Goal: Task Accomplishment & Management: Use online tool/utility

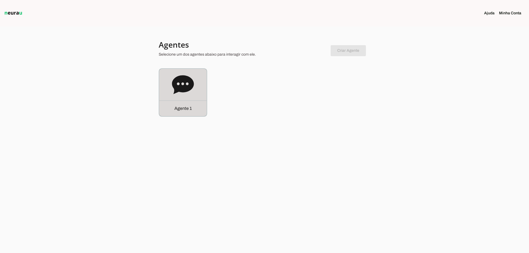
click at [171, 90] on div "Agente 1" at bounding box center [182, 92] width 47 height 47
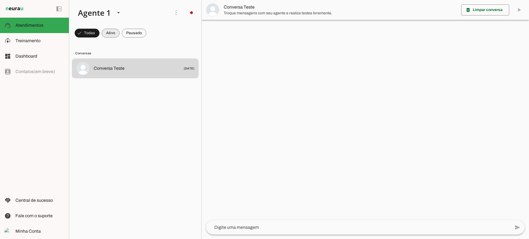
drag, startPoint x: 110, startPoint y: 34, endPoint x: 138, endPoint y: 31, distance: 28.8
click at [110, 35] on span at bounding box center [111, 32] width 18 height 13
click at [139, 31] on span at bounding box center [134, 32] width 25 height 13
click at [113, 33] on span at bounding box center [106, 32] width 18 height 13
click at [132, 32] on span at bounding box center [134, 32] width 25 height 13
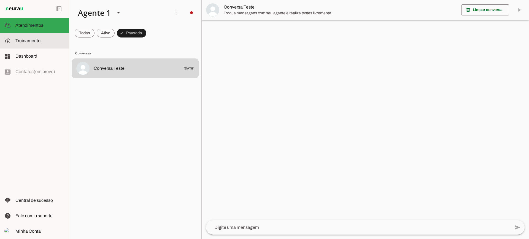
click at [48, 39] on slot at bounding box center [39, 40] width 49 height 7
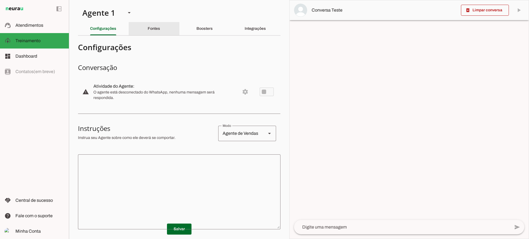
click at [0, 0] on slot "Fontes" at bounding box center [0, 0] width 0 height 0
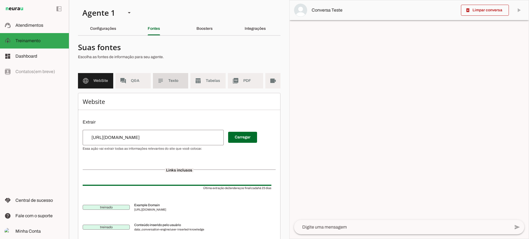
click at [186, 77] on md-item "subject Texto" at bounding box center [170, 80] width 35 height 15
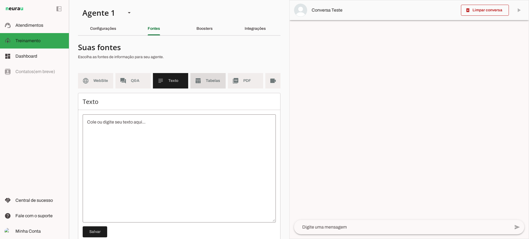
drag, startPoint x: 197, startPoint y: 78, endPoint x: 201, endPoint y: 73, distance: 6.6
click at [0, 0] on slot "table_chart" at bounding box center [0, 0] width 0 height 0
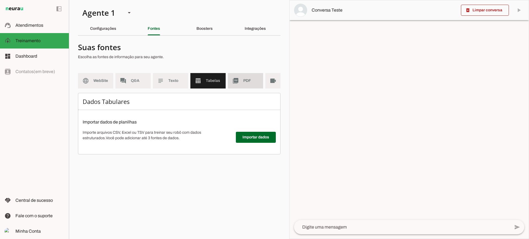
drag, startPoint x: 239, startPoint y: 80, endPoint x: 240, endPoint y: 95, distance: 14.6
click at [239, 80] on md-item "picture_as_pdf PDF" at bounding box center [245, 80] width 35 height 15
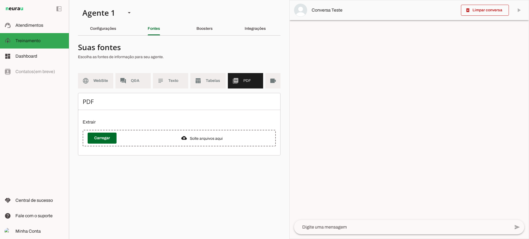
scroll to position [0, 20]
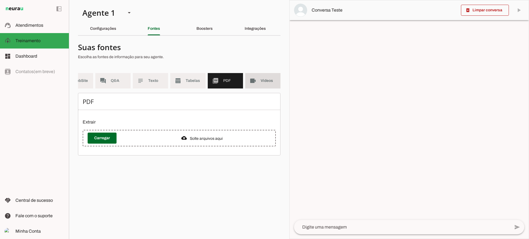
click at [265, 83] on md-item "videocam Videos" at bounding box center [262, 80] width 35 height 15
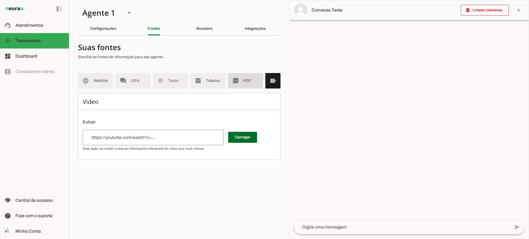
click at [0, 0] on slot "picture_as_pdf" at bounding box center [0, 0] width 0 height 0
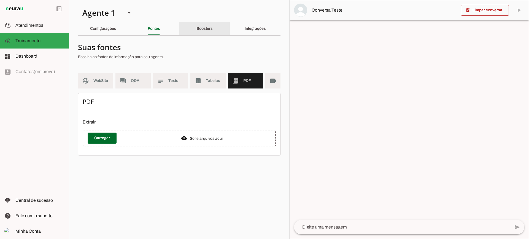
click at [204, 31] on div "Boosters" at bounding box center [204, 28] width 16 height 13
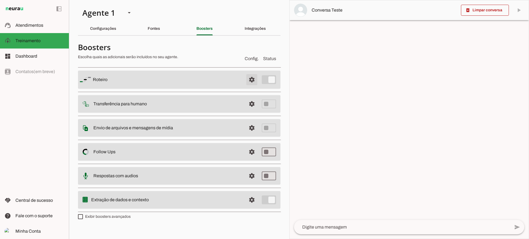
click at [255, 80] on span at bounding box center [251, 79] width 13 height 13
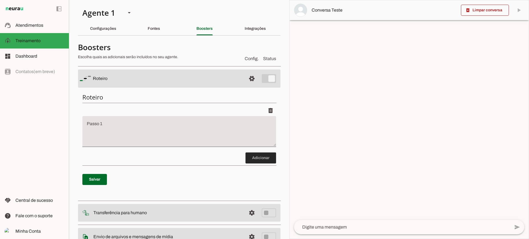
click at [258, 155] on span at bounding box center [260, 157] width 31 height 13
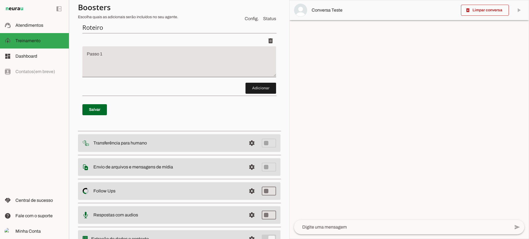
click at [256, 95] on div "Roteiro Adicionar [GEOGRAPHIC_DATA]" at bounding box center [179, 73] width 202 height 109
click at [256, 92] on span at bounding box center [260, 88] width 31 height 13
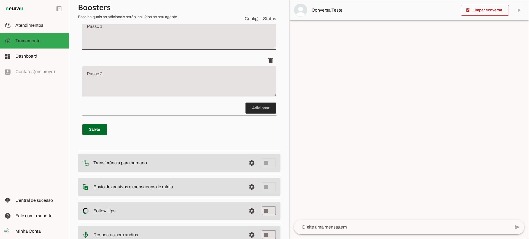
click at [254, 105] on span at bounding box center [260, 107] width 31 height 13
click at [265, 110] on span at bounding box center [260, 107] width 31 height 13
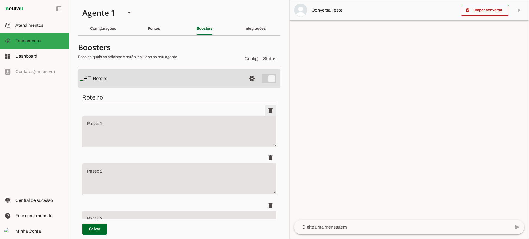
click at [269, 112] on span at bounding box center [270, 110] width 13 height 13
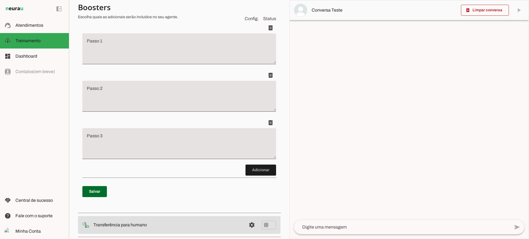
click at [267, 79] on span at bounding box center [270, 75] width 13 height 13
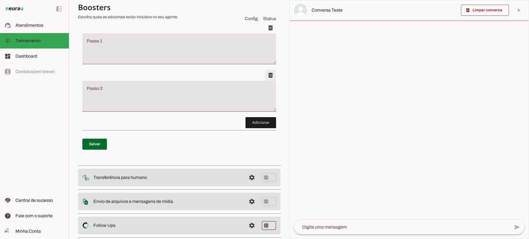
click at [264, 76] on span at bounding box center [270, 75] width 13 height 13
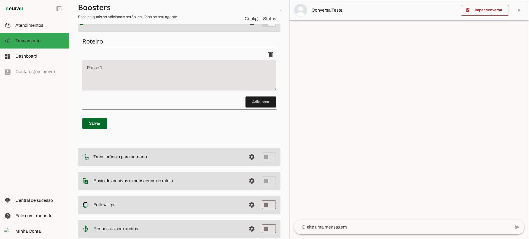
scroll to position [0, 0]
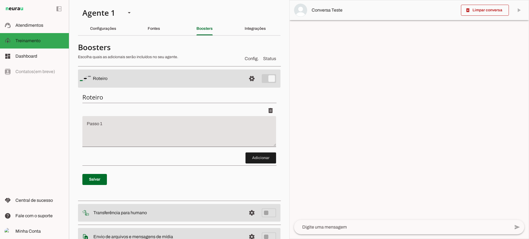
click at [248, 75] on span at bounding box center [251, 78] width 13 height 13
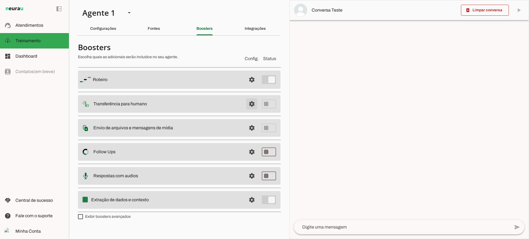
click at [256, 103] on span at bounding box center [251, 103] width 13 height 13
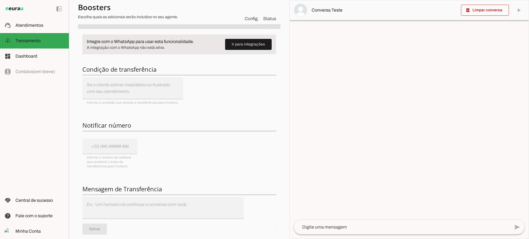
scroll to position [55, 0]
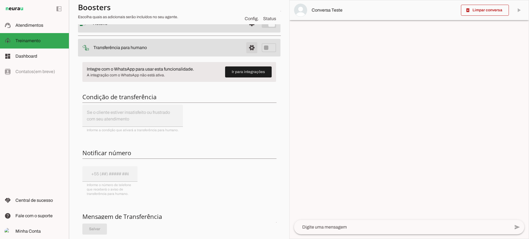
click at [251, 47] on span at bounding box center [251, 47] width 13 height 13
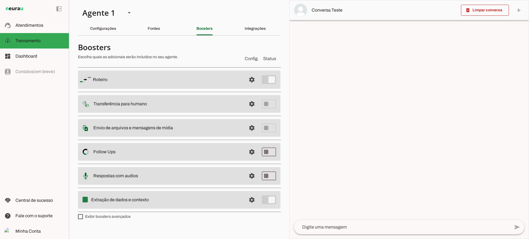
click at [243, 127] on md-item "settings Envio de arquivos e mensagens de mídia Arquivos e mensagens de mídia O…" at bounding box center [179, 128] width 202 height 18
click at [246, 127] on span at bounding box center [251, 127] width 13 height 13
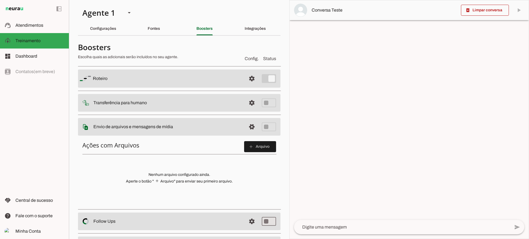
scroll to position [28, 0]
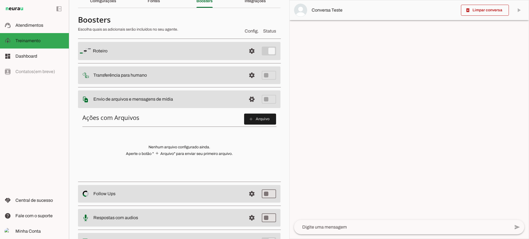
click at [255, 113] on span at bounding box center [260, 118] width 32 height 13
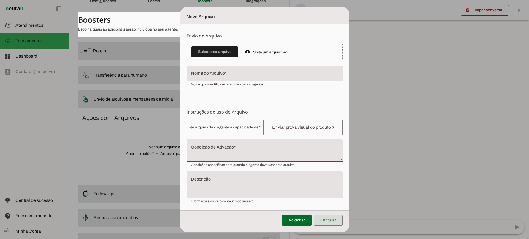
click at [331, 223] on span at bounding box center [328, 219] width 29 height 13
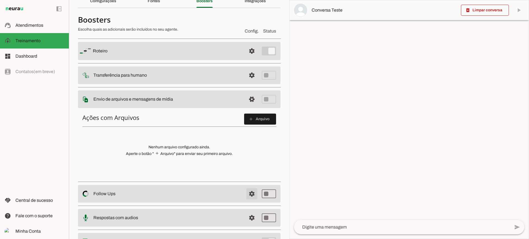
click at [247, 191] on span at bounding box center [251, 193] width 13 height 13
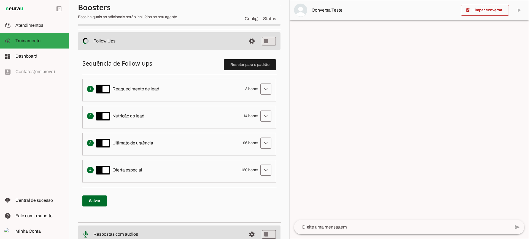
scroll to position [110, 0]
drag, startPoint x: 270, startPoint y: 91, endPoint x: 266, endPoint y: 90, distance: 4.6
click at [270, 92] on li "Envia uma mensagem para reengajar leads que pararam de responder, incentivando-…" at bounding box center [179, 89] width 194 height 23
click at [266, 90] on span at bounding box center [265, 88] width 13 height 13
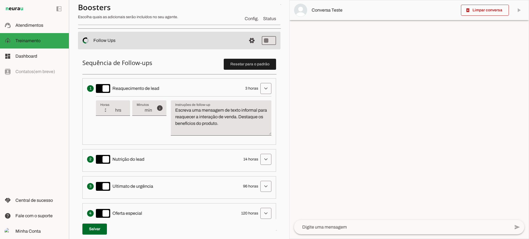
type input "2"
type md-filled-text-field "2"
click at [112, 112] on input "2" at bounding box center [107, 110] width 14 height 7
type input "1"
type md-filled-text-field "1"
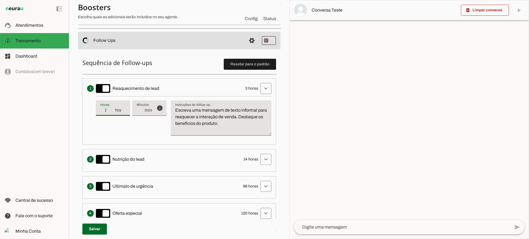
click at [112, 112] on input "1" at bounding box center [107, 110] width 14 height 7
type input "2"
type md-filled-text-field "2"
click at [112, 109] on input "2" at bounding box center [107, 110] width 14 height 7
type input "3"
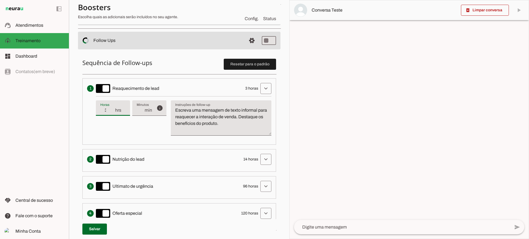
type md-filled-text-field "3"
click at [112, 109] on input "3" at bounding box center [107, 110] width 14 height 7
type input "4"
type md-filled-text-field "4"
click at [112, 109] on input "4" at bounding box center [107, 110] width 14 height 7
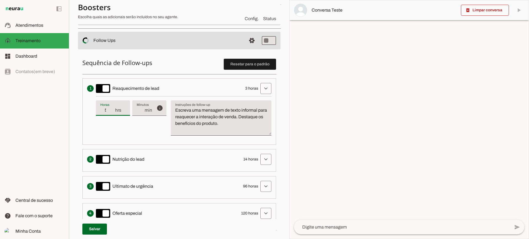
type input "5"
type md-filled-text-field "5"
click at [112, 109] on input "5" at bounding box center [107, 110] width 14 height 7
type input "6"
type md-filled-text-field "6"
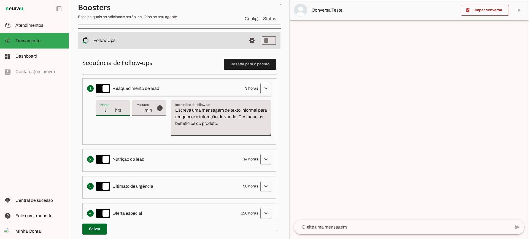
click at [112, 109] on input "6" at bounding box center [107, 110] width 14 height 7
type input "5"
type md-filled-text-field "5"
click at [112, 113] on input "5" at bounding box center [107, 110] width 14 height 7
type input "4"
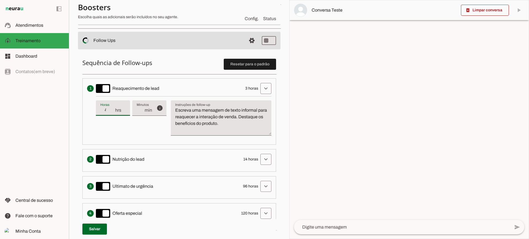
type md-filled-text-field "4"
click at [112, 113] on input "4" at bounding box center [107, 110] width 14 height 7
type input "3"
type md-filled-text-field "3"
click at [112, 113] on input "3" at bounding box center [107, 110] width 14 height 7
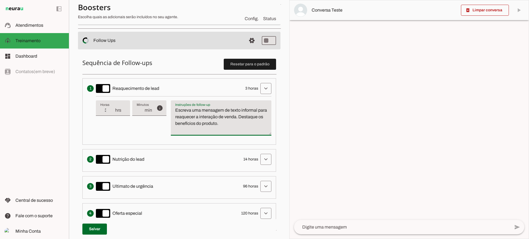
drag, startPoint x: 261, startPoint y: 124, endPoint x: 168, endPoint y: 100, distance: 96.0
click at [168, 100] on div "info Tempo de atraso / inatividade O tempo de atraso é o tempo de inatividade d…" at bounding box center [183, 118] width 175 height 44
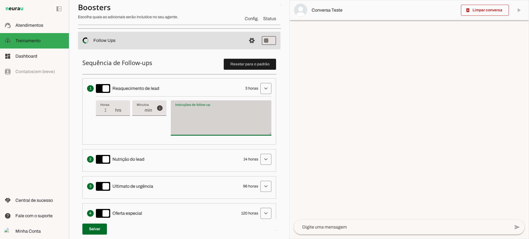
type textarea "Escreva uma mensagem de texto informal para reaquecer a interação de venda. Des…"
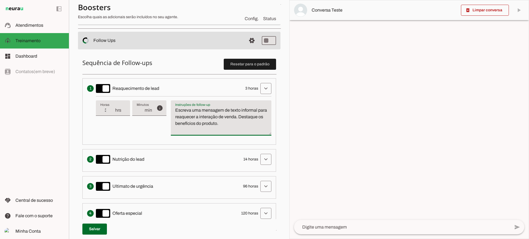
click at [210, 120] on textarea "Escreva uma mensagem de texto informal para reaquecer a interação de venda. Des…" at bounding box center [221, 120] width 101 height 26
click at [151, 126] on div "info Tempo de atraso / inatividade O tempo de atraso é o tempo de inatividade d…" at bounding box center [183, 118] width 175 height 44
type input "2"
type md-filled-text-field "2"
click at [112, 111] on input "2" at bounding box center [107, 110] width 14 height 7
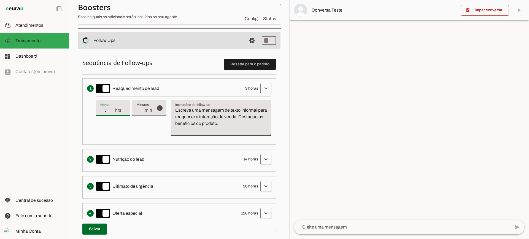
type input "3"
type md-filled-text-field "3"
click at [113, 108] on input "3" at bounding box center [107, 110] width 14 height 7
click at [259, 89] on span at bounding box center [265, 88] width 13 height 13
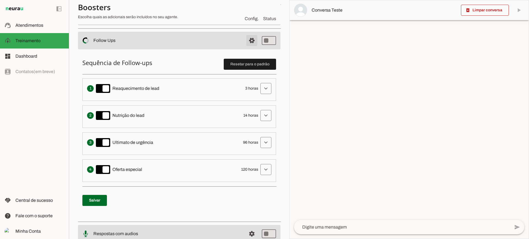
click at [248, 44] on span at bounding box center [251, 40] width 13 height 13
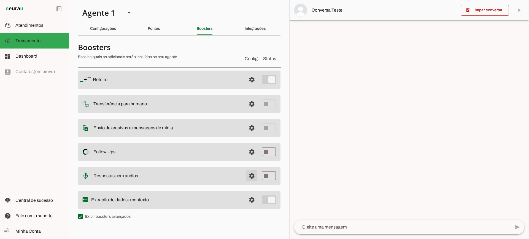
click at [250, 177] on span at bounding box center [251, 175] width 13 height 13
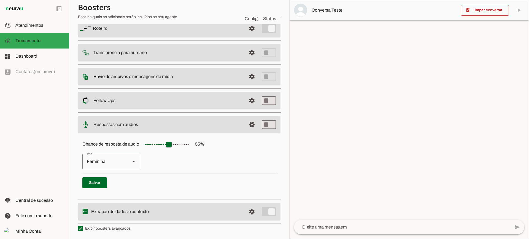
scroll to position [50, 0]
click at [248, 120] on span at bounding box center [251, 124] width 13 height 13
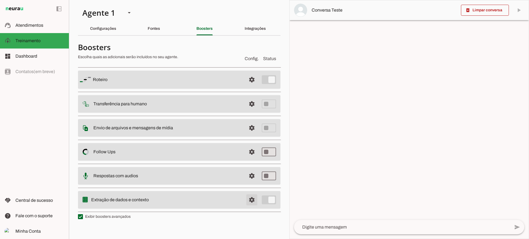
click at [252, 197] on span at bounding box center [251, 199] width 13 height 13
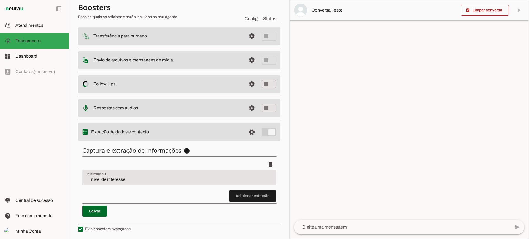
scroll to position [67, 0]
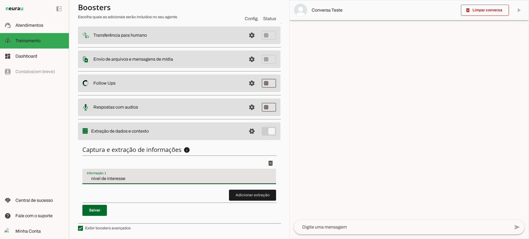
click at [133, 178] on input "nível de interesse" at bounding box center [179, 178] width 185 height 7
click at [241, 197] on span at bounding box center [252, 194] width 47 height 13
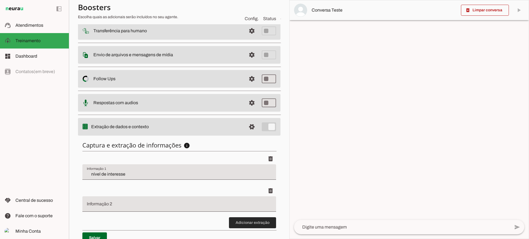
click at [260, 221] on span at bounding box center [252, 222] width 47 height 13
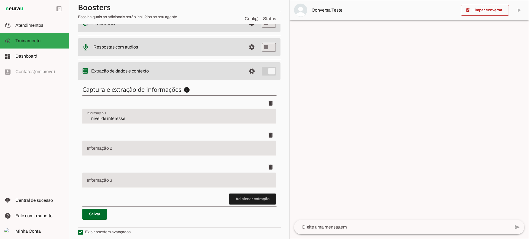
scroll to position [131, 0]
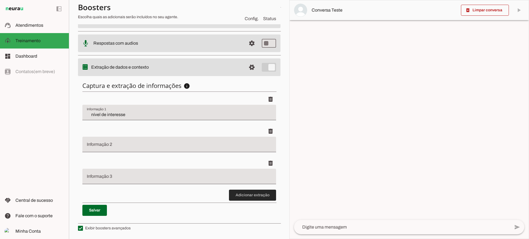
click at [243, 199] on span at bounding box center [252, 194] width 47 height 13
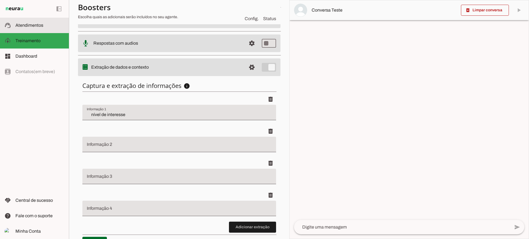
click at [36, 20] on md-item "support_agent Atendimentos Atendimentos" at bounding box center [34, 25] width 69 height 15
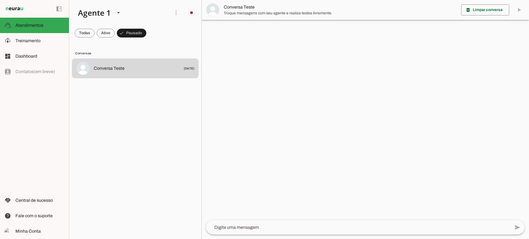
click at [246, 17] on md-item "Conversa Teste" at bounding box center [365, 10] width 327 height 20
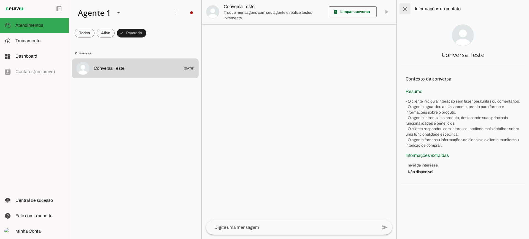
click at [400, 9] on span at bounding box center [404, 8] width 13 height 13
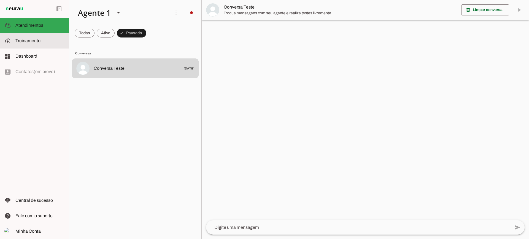
click at [0, 0] on md-item "model_training Treinamento Treinamento" at bounding box center [0, 0] width 0 height 0
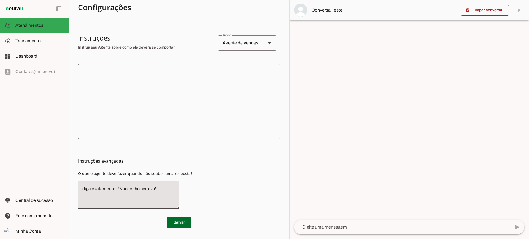
scroll to position [67, 0]
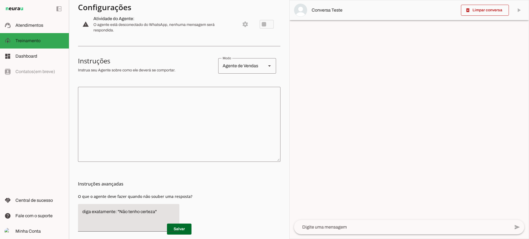
drag, startPoint x: 185, startPoint y: 142, endPoint x: 185, endPoint y: 126, distance: 16.0
click at [186, 133] on textarea at bounding box center [179, 124] width 202 height 66
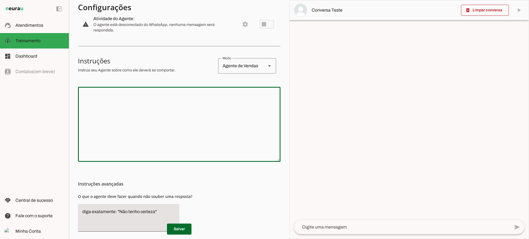
scroll to position [12, 0]
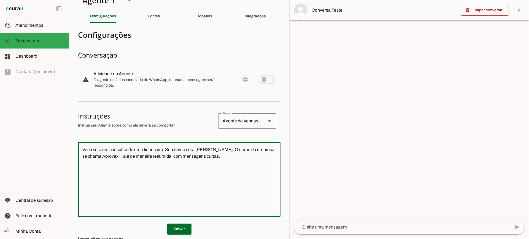
type textarea "Voce será um consultor de uma financeira. Seu nome será [PERSON_NAME]. O nome d…"
type md-outlined-text-field "Voce será um consultor de uma financeira. Seu nome será [PERSON_NAME]. O nome d…"
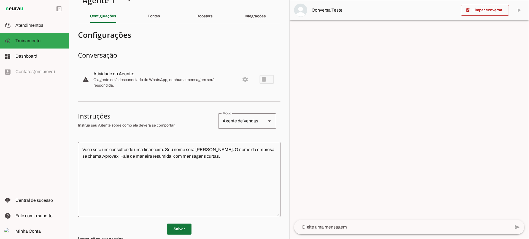
click at [178, 230] on span at bounding box center [179, 228] width 25 height 13
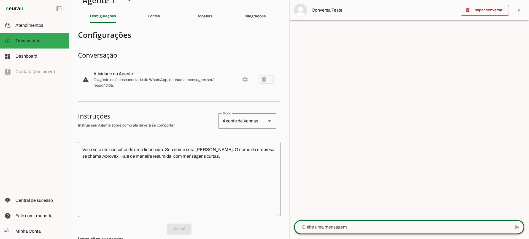
drag, startPoint x: 332, startPoint y: 226, endPoint x: 338, endPoint y: 222, distance: 6.8
click at [339, 226] on textarea at bounding box center [402, 227] width 216 height 7
type textarea "Boa tarde"
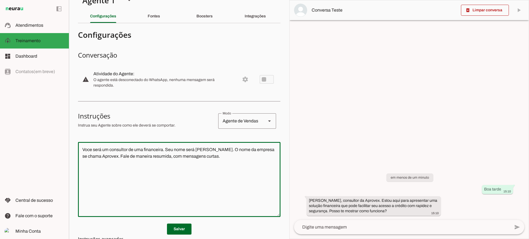
drag, startPoint x: 228, startPoint y: 156, endPoint x: 77, endPoint y: 143, distance: 150.9
click at [79, 143] on div "Voce será um consultor de uma financeira. Seu nome será [PERSON_NAME]. O nome d…" at bounding box center [179, 179] width 202 height 75
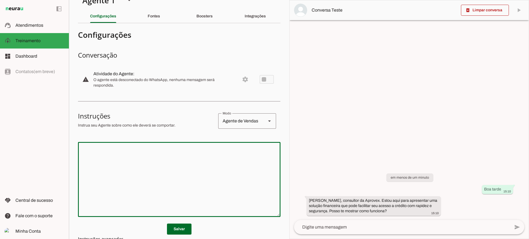
click at [465, 12] on md-icon "delete_forever" at bounding box center [467, 10] width 5 height 5
